Goal: Find specific page/section: Find specific page/section

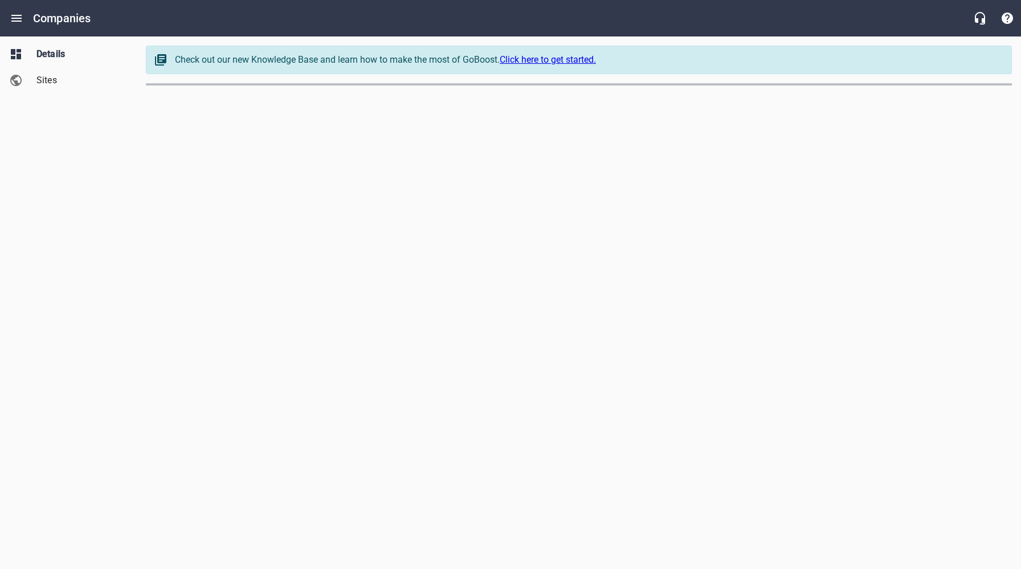
select select "[US_STATE]"
select select "62"
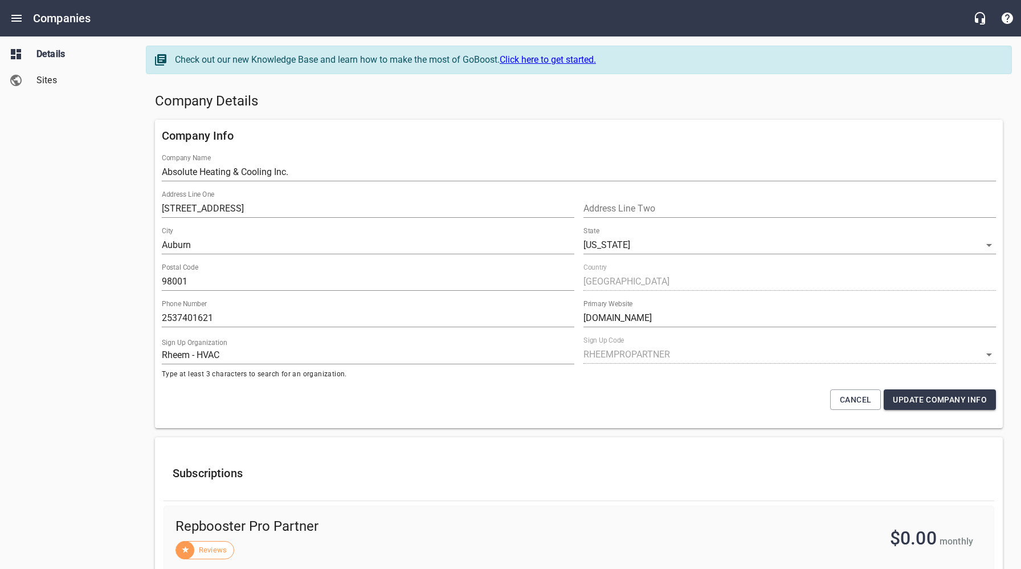
click at [54, 80] on span "Sites" at bounding box center [79, 80] width 87 height 14
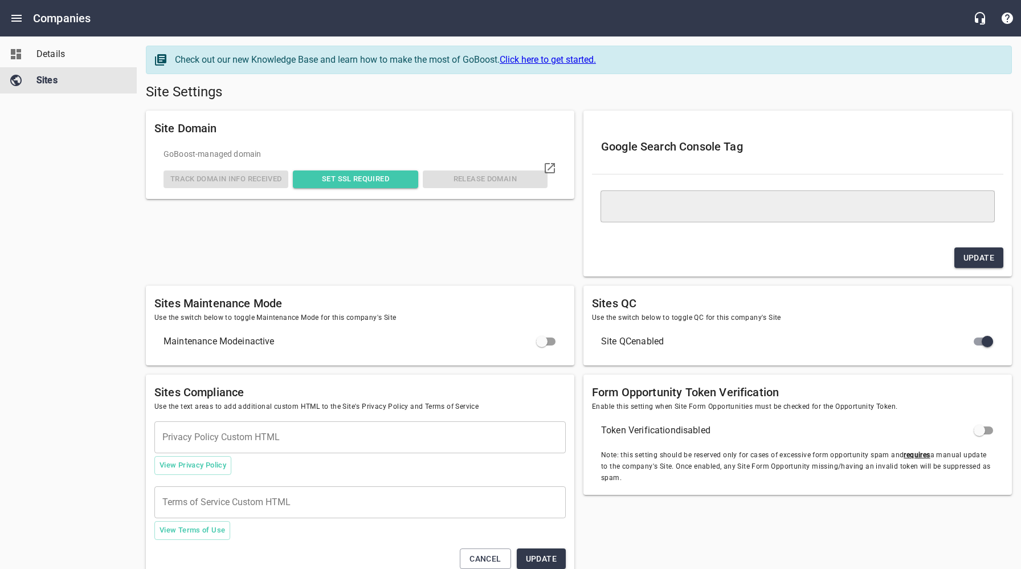
type textarea "<meta name="google-site-verification" content="STLW3ktsMw9owyro9gyiFxHeGJQRQvJI…"
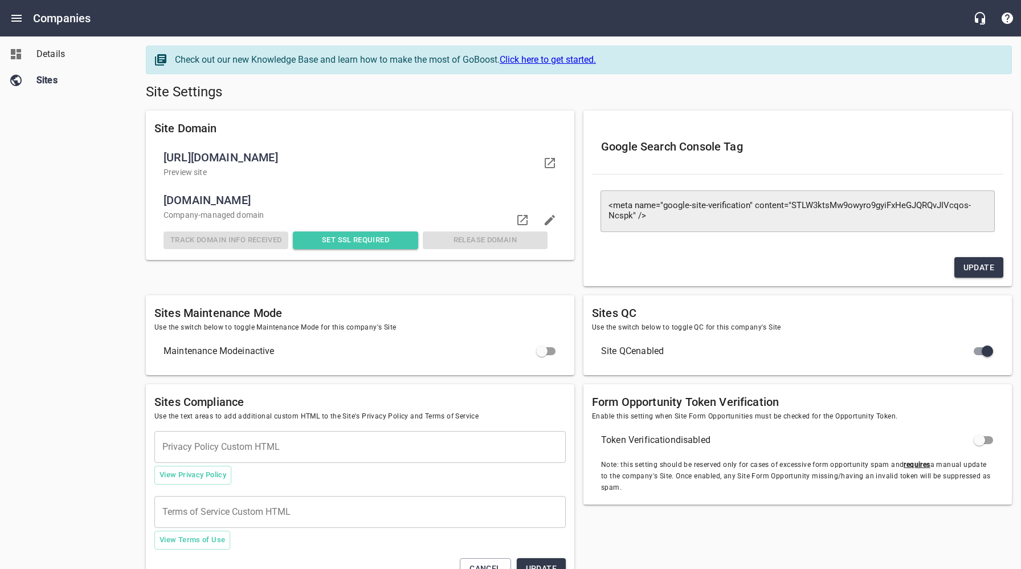
drag, startPoint x: 267, startPoint y: 201, endPoint x: 165, endPoint y: 202, distance: 102.0
click at [165, 202] on span "[DOMAIN_NAME]" at bounding box center [356, 200] width 384 height 18
copy span "[DOMAIN_NAME]"
click at [117, 141] on div "Details Sites" at bounding box center [68, 284] width 137 height 569
click at [45, 49] on span "Details" at bounding box center [79, 54] width 87 height 14
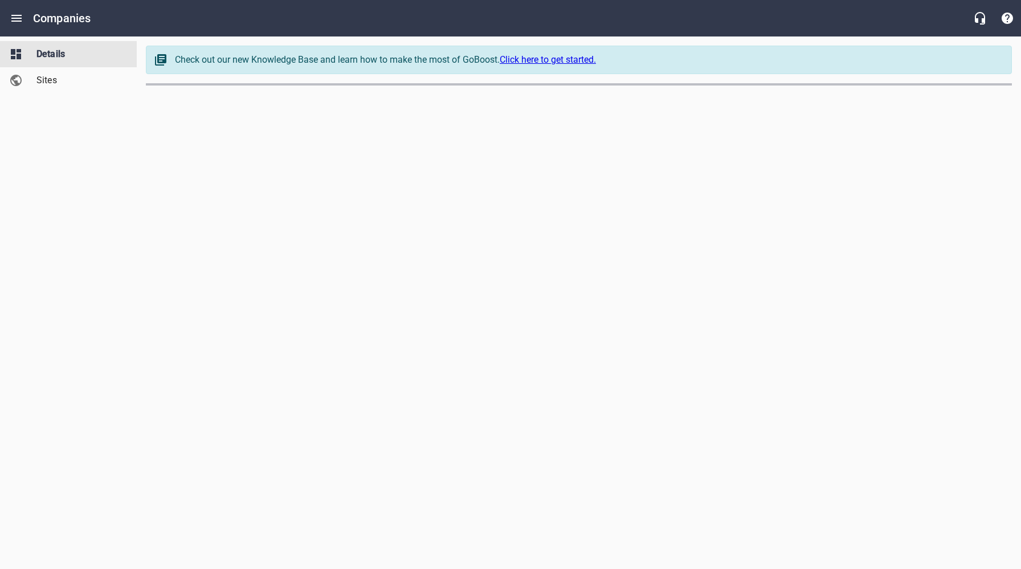
select select "[US_STATE]"
select select "62"
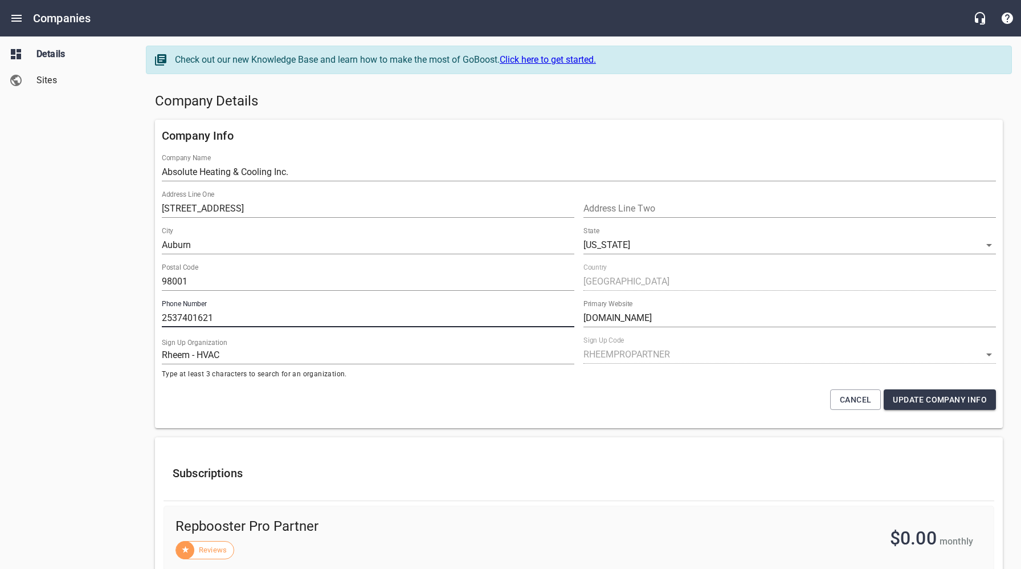
drag, startPoint x: 221, startPoint y: 316, endPoint x: 152, endPoint y: 318, distance: 69.5
click at [153, 318] on div "Company Info Company Name Absolute Heating & Cooling Inc. Address Line One [GEO…" at bounding box center [578, 273] width 857 height 317
click at [467, 99] on h5 "Company Details" at bounding box center [579, 101] width 848 height 18
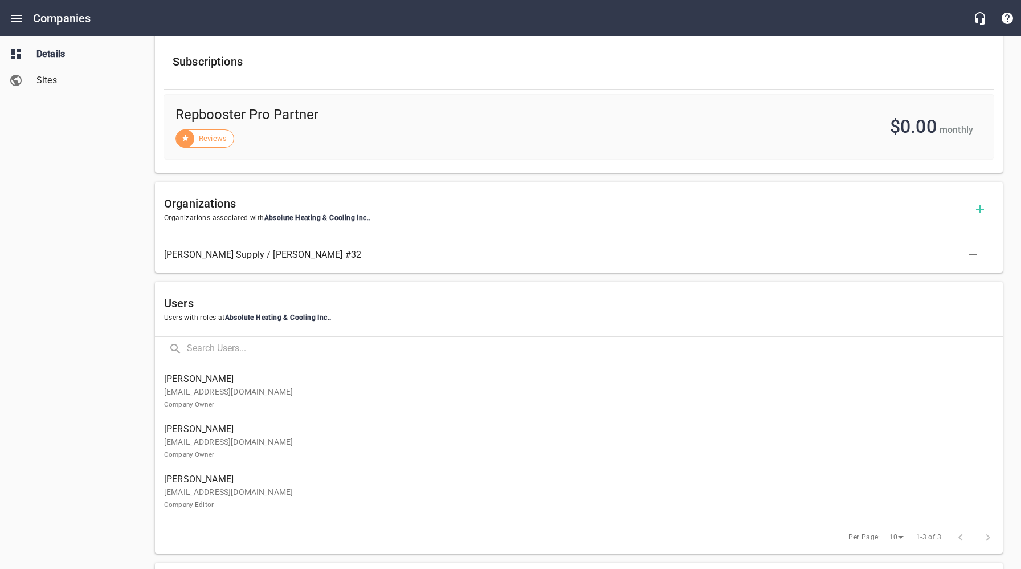
scroll to position [443, 0]
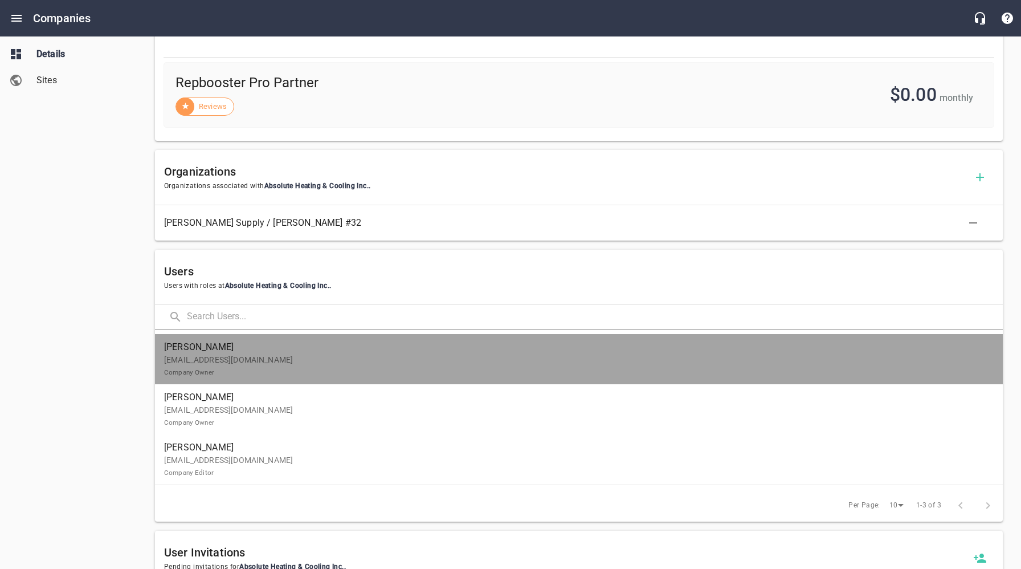
drag, startPoint x: 212, startPoint y: 360, endPoint x: 222, endPoint y: 358, distance: 9.8
click at [212, 360] on p "[EMAIL_ADDRESS][DOMAIN_NAME] Company Owner" at bounding box center [574, 366] width 820 height 24
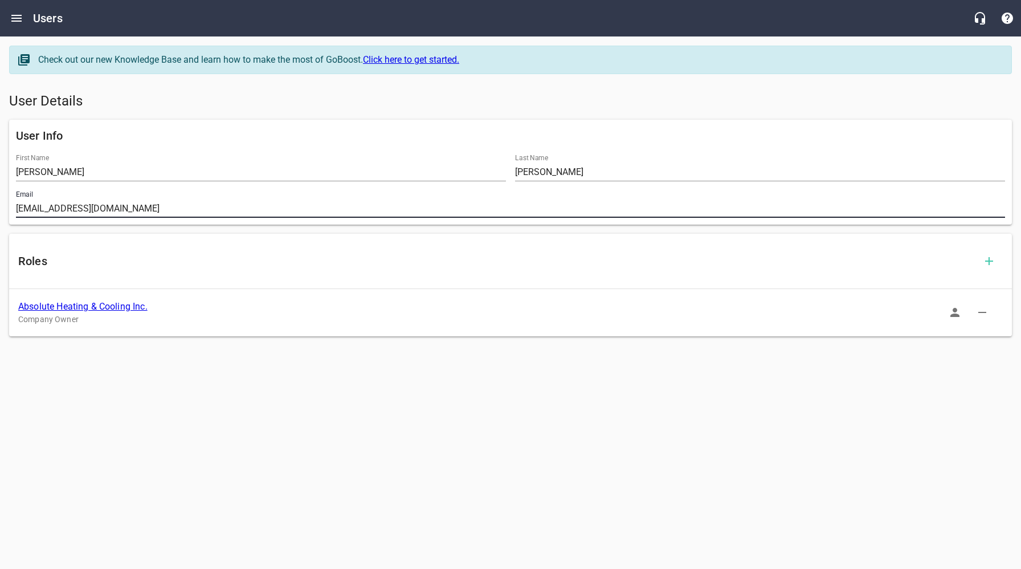
drag, startPoint x: 142, startPoint y: 206, endPoint x: 19, endPoint y: 215, distance: 124.0
click at [13, 207] on div "Email [EMAIL_ADDRESS][DOMAIN_NAME]" at bounding box center [510, 204] width 998 height 36
click at [116, 309] on link "Absolute Heating & Cooling Inc." at bounding box center [82, 306] width 129 height 11
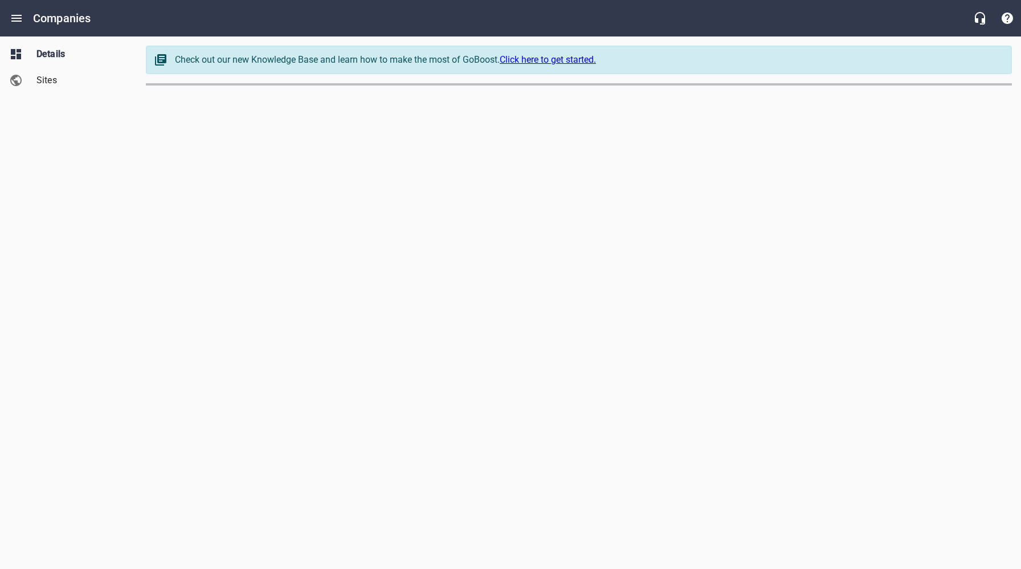
select select "[US_STATE]"
select select "62"
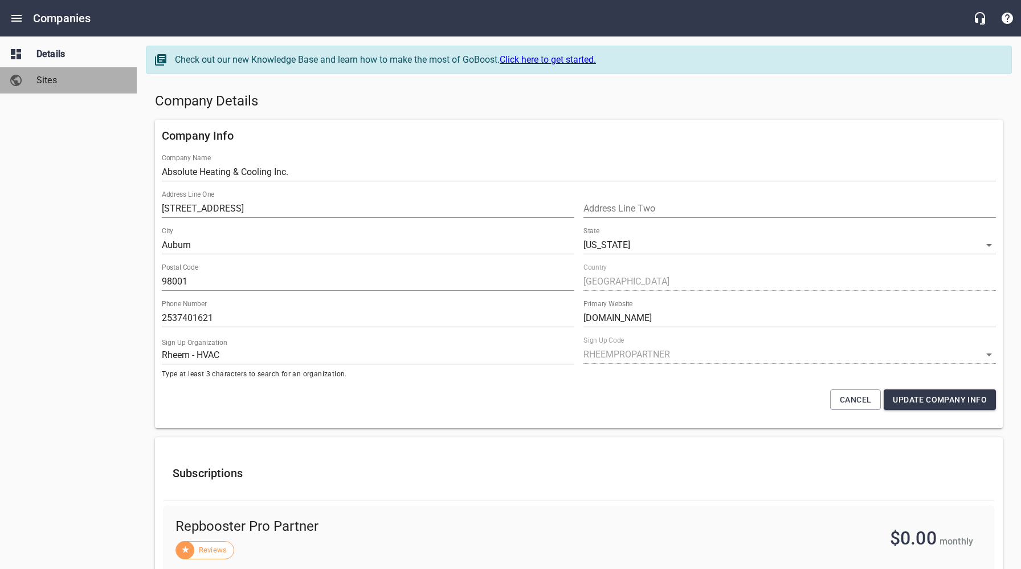
click at [56, 82] on span "Sites" at bounding box center [79, 80] width 87 height 14
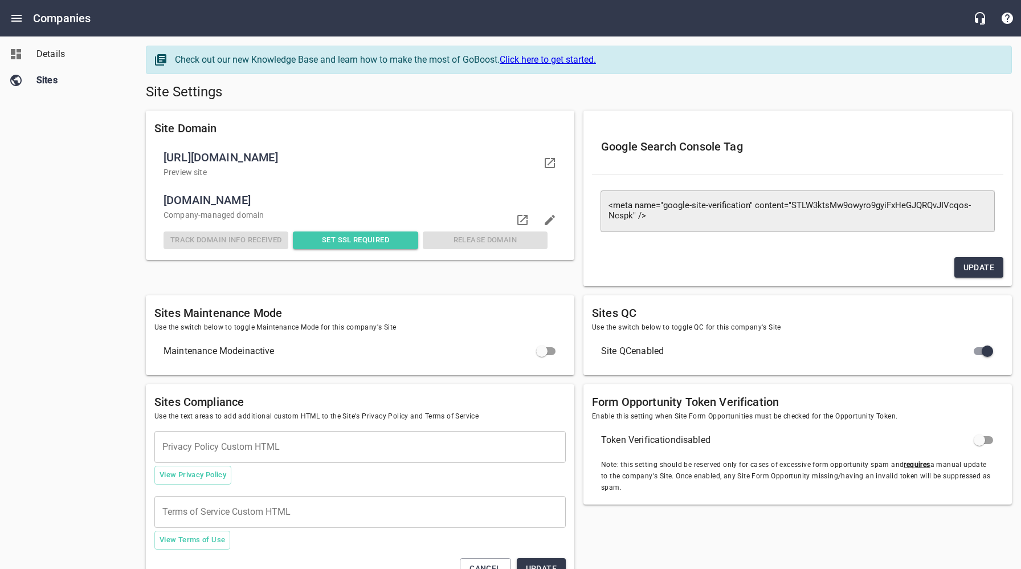
click at [97, 169] on div "Details Sites" at bounding box center [68, 284] width 137 height 569
click at [56, 54] on span "Details" at bounding box center [79, 54] width 87 height 14
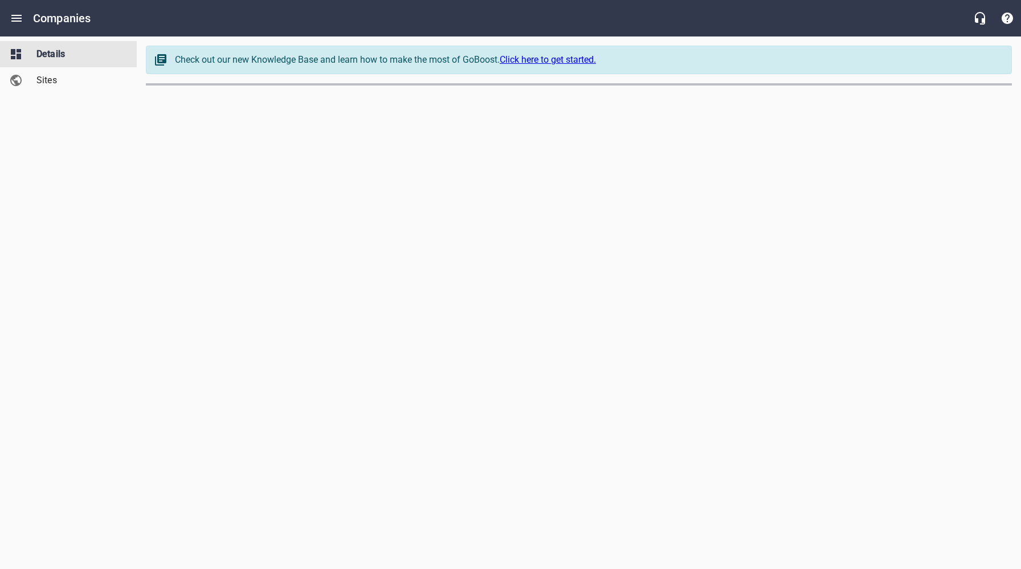
select select "[US_STATE]"
select select "62"
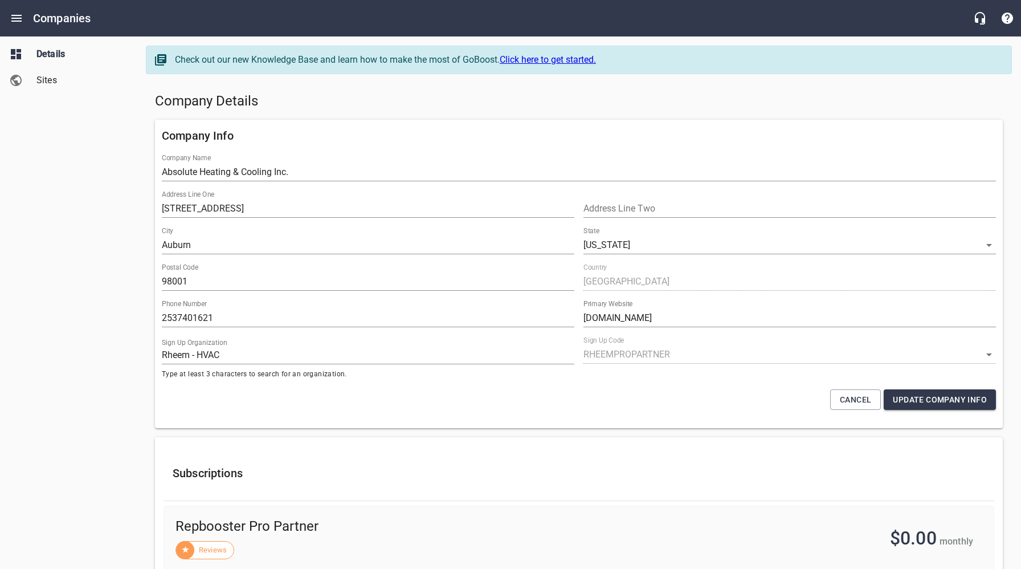
click at [92, 143] on div "Details Sites" at bounding box center [68, 284] width 137 height 569
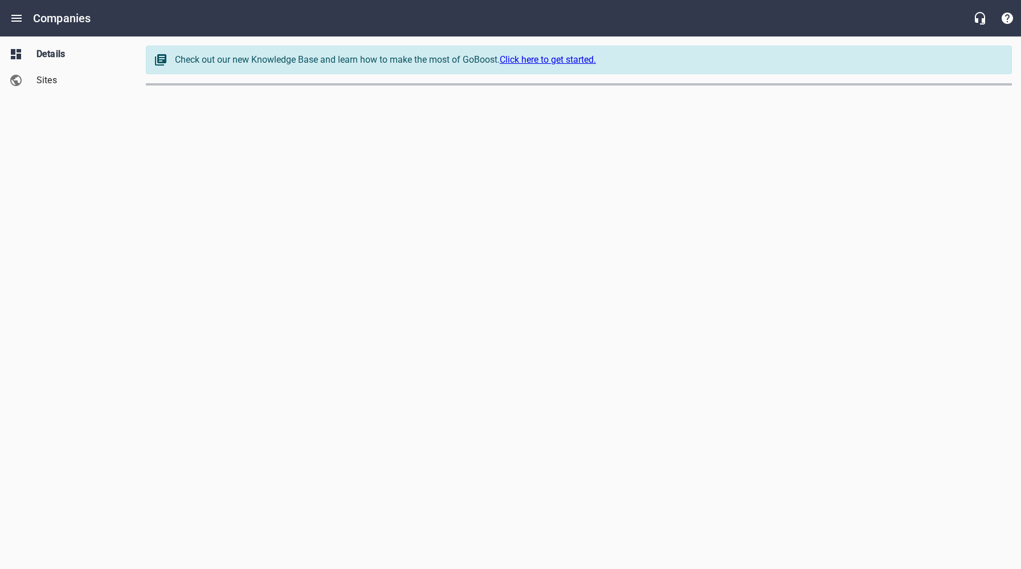
select select "[US_STATE]"
select select "62"
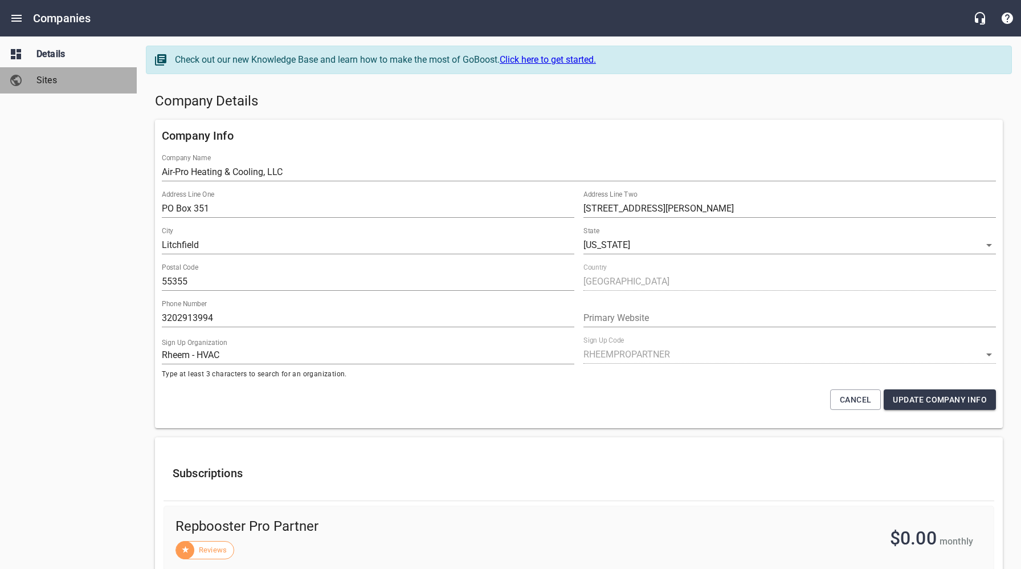
click at [66, 84] on span "Sites" at bounding box center [79, 80] width 87 height 14
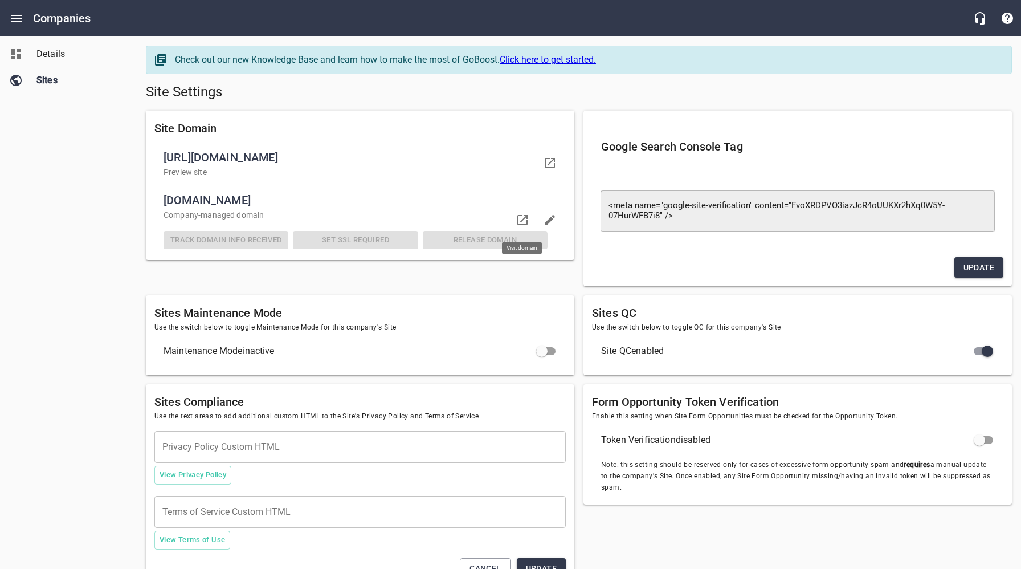
click at [522, 219] on icon at bounding box center [522, 220] width 10 height 10
click at [527, 218] on icon at bounding box center [522, 220] width 10 height 10
drag, startPoint x: 550, startPoint y: 92, endPoint x: 344, endPoint y: 74, distance: 207.0
click at [548, 92] on h5 "Site Settings" at bounding box center [579, 92] width 866 height 18
drag, startPoint x: 62, startPoint y: 52, endPoint x: 73, endPoint y: 54, distance: 12.2
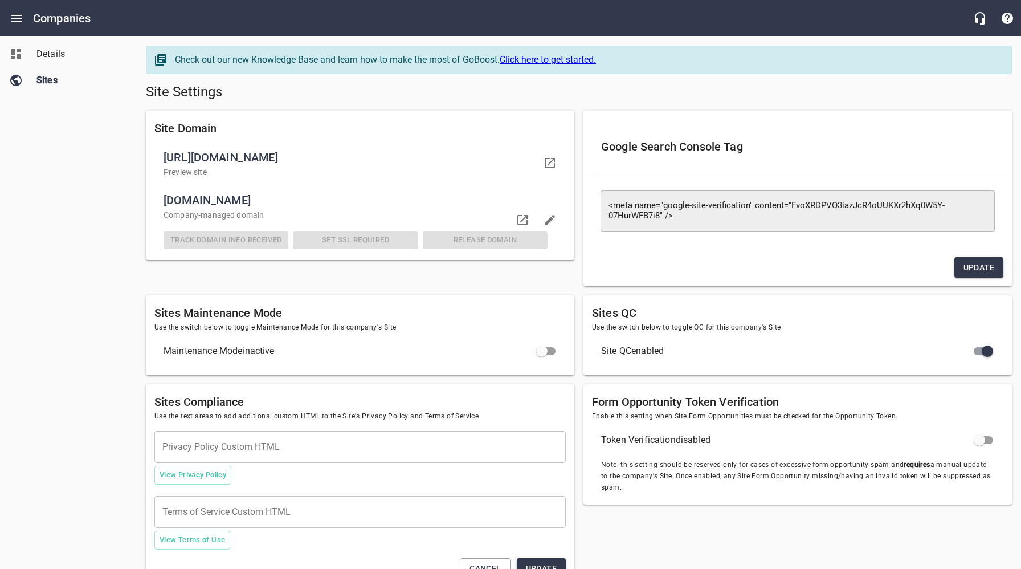
click at [62, 52] on span "Details" at bounding box center [79, 54] width 87 height 14
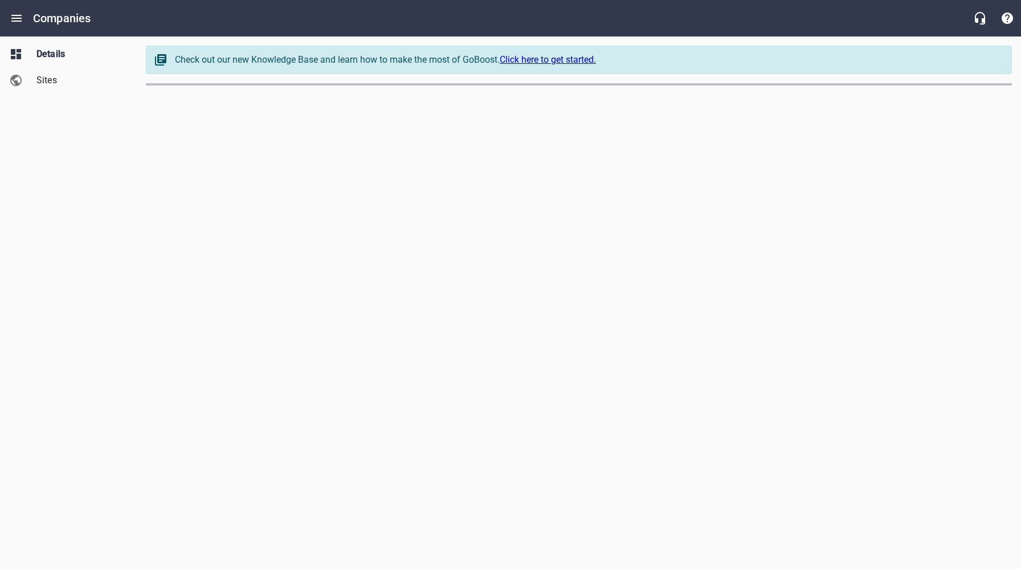
select select "[US_STATE]"
select select "62"
